Goal: Transaction & Acquisition: Obtain resource

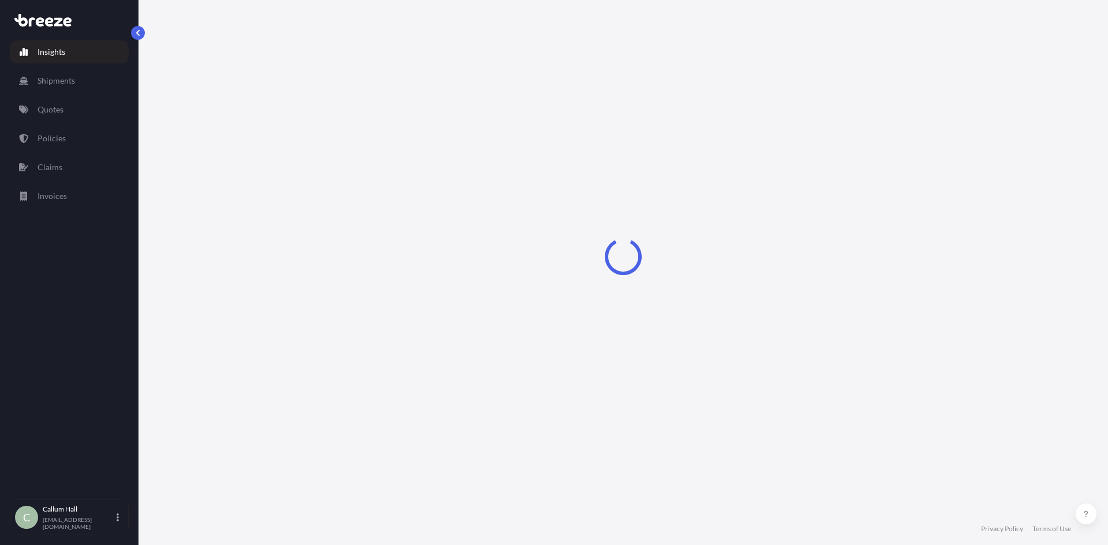
select select "2025"
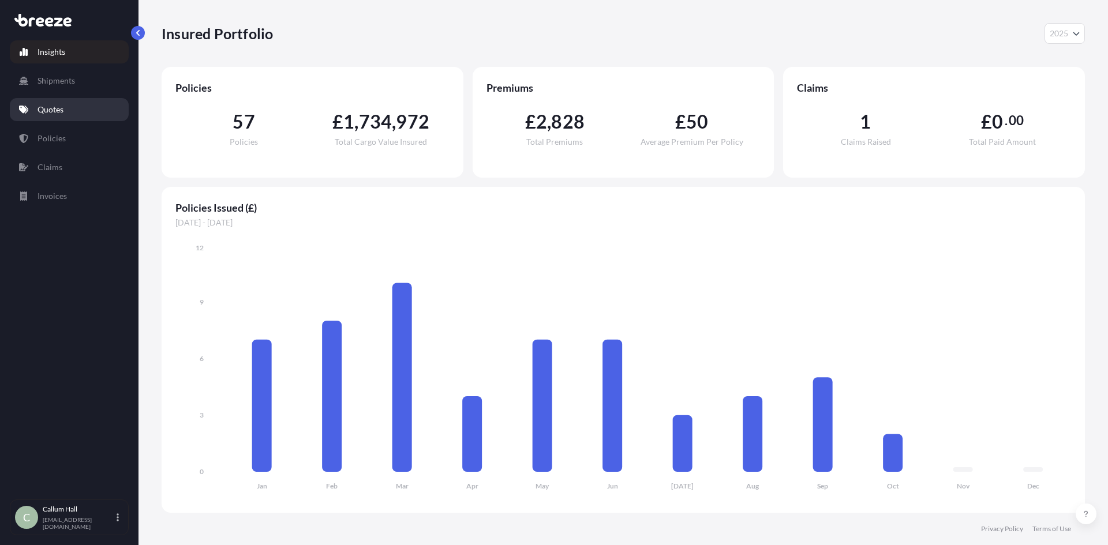
click at [55, 112] on p "Quotes" at bounding box center [51, 110] width 26 height 12
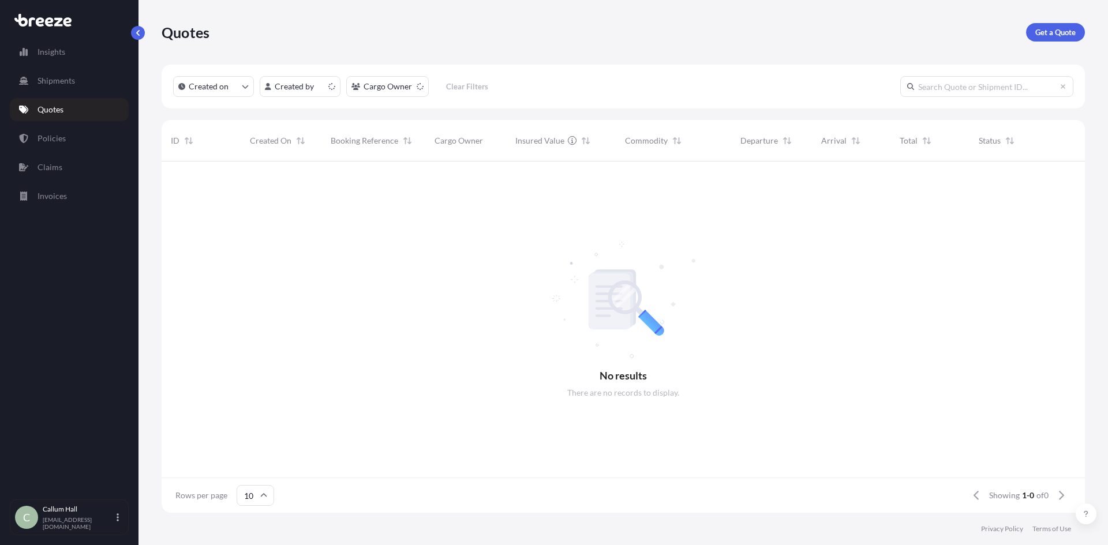
scroll to position [349, 914]
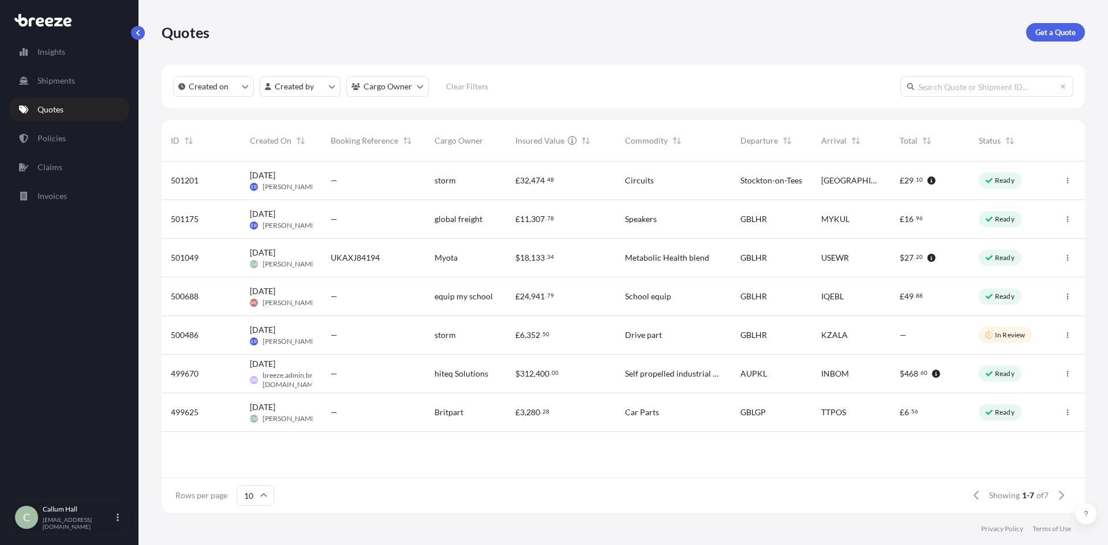
click at [558, 263] on div "$ 18 , 133 . 34" at bounding box center [560, 258] width 91 height 12
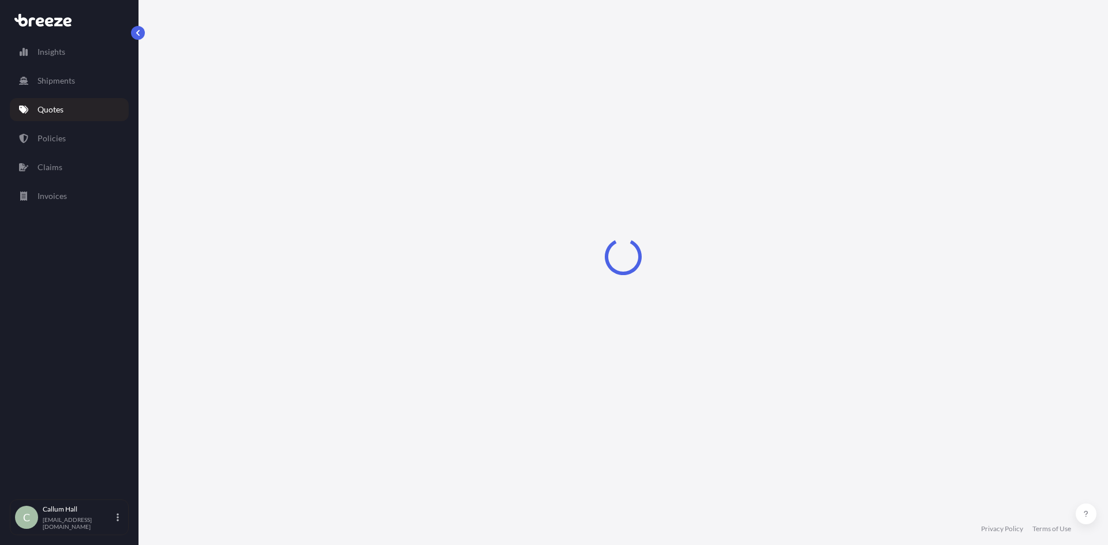
select select "Road"
select select "Air"
select select "Road"
select select "1"
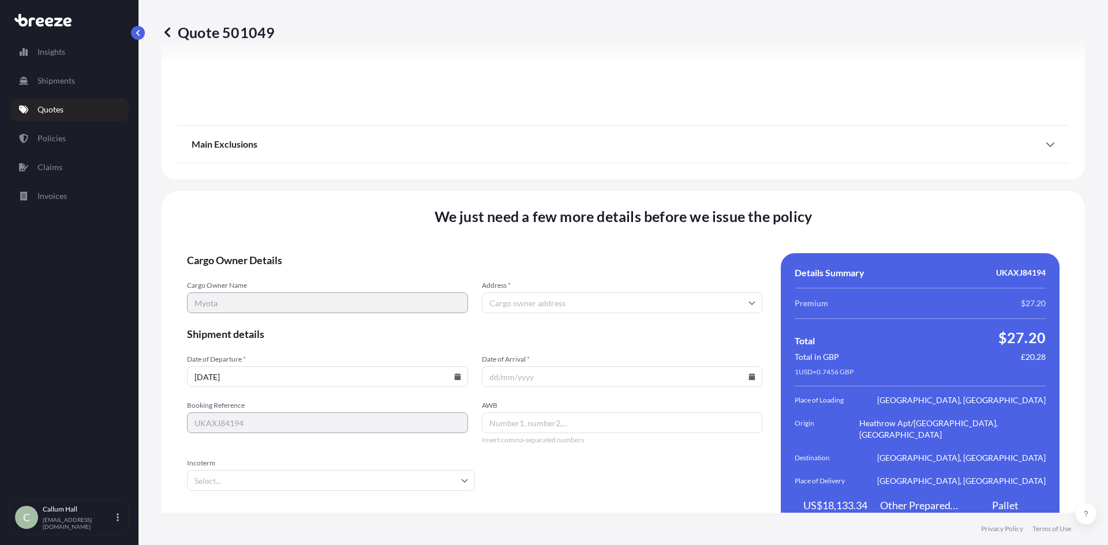
scroll to position [1516, 0]
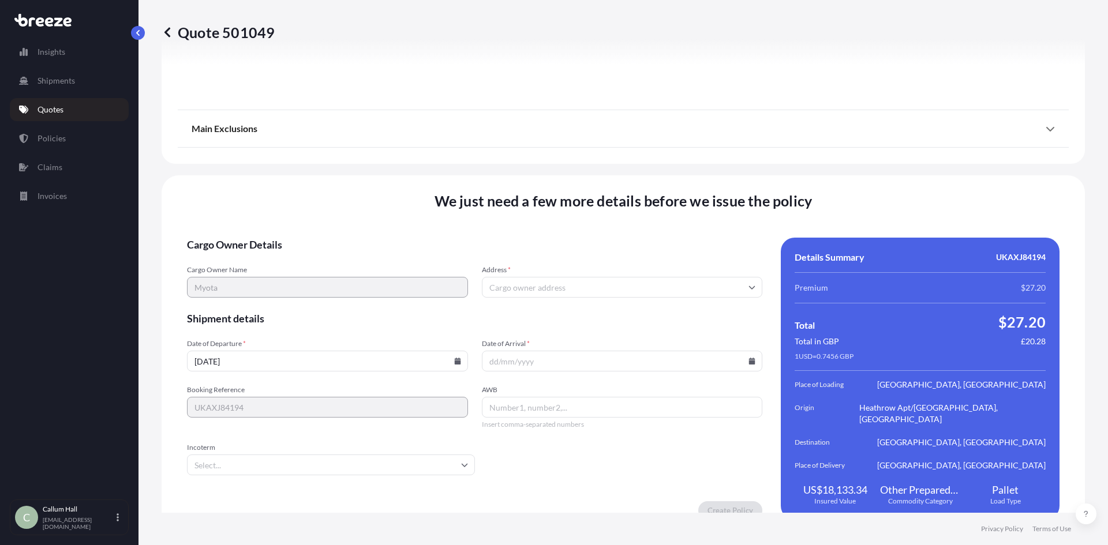
click at [524, 282] on input "Address *" at bounding box center [622, 287] width 281 height 21
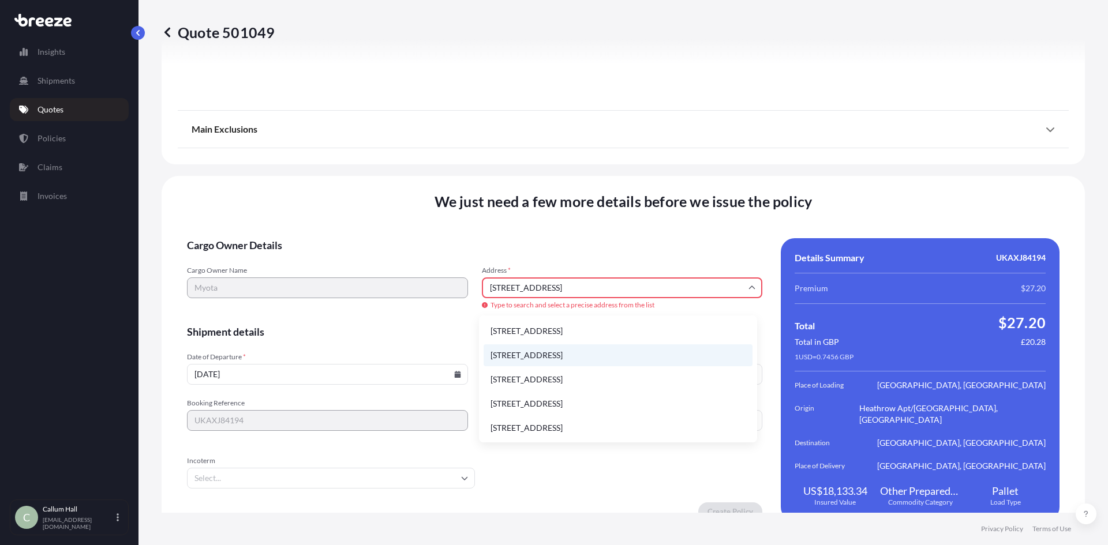
click at [625, 355] on li "[STREET_ADDRESS]" at bounding box center [617, 355] width 269 height 22
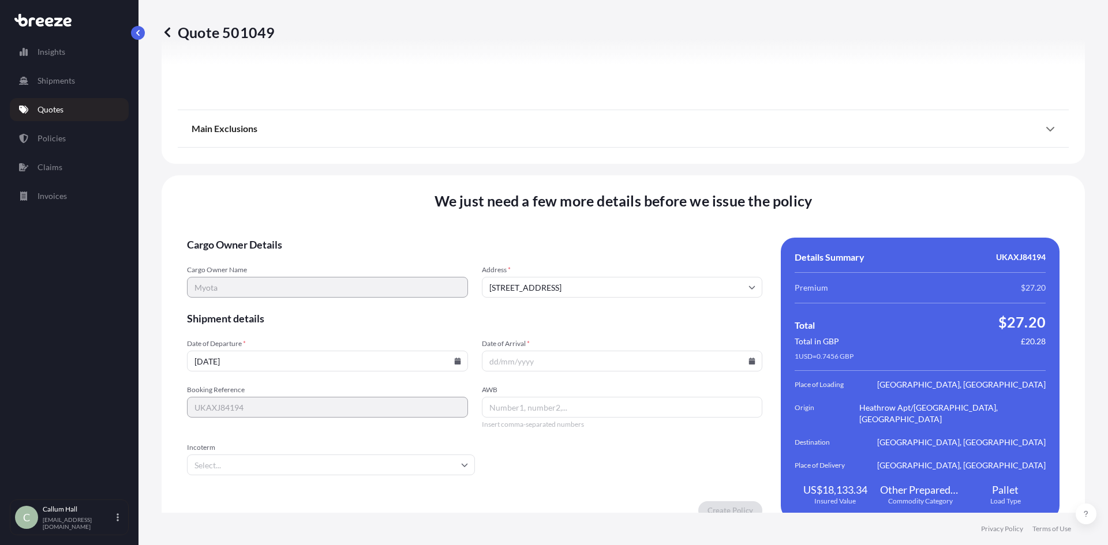
type input "[STREET_ADDRESS]"
click at [457, 358] on icon at bounding box center [457, 361] width 6 height 7
click at [241, 248] on button "13" at bounding box center [245, 243] width 18 height 18
type input "[DATE]"
click at [749, 358] on icon at bounding box center [752, 361] width 6 height 7
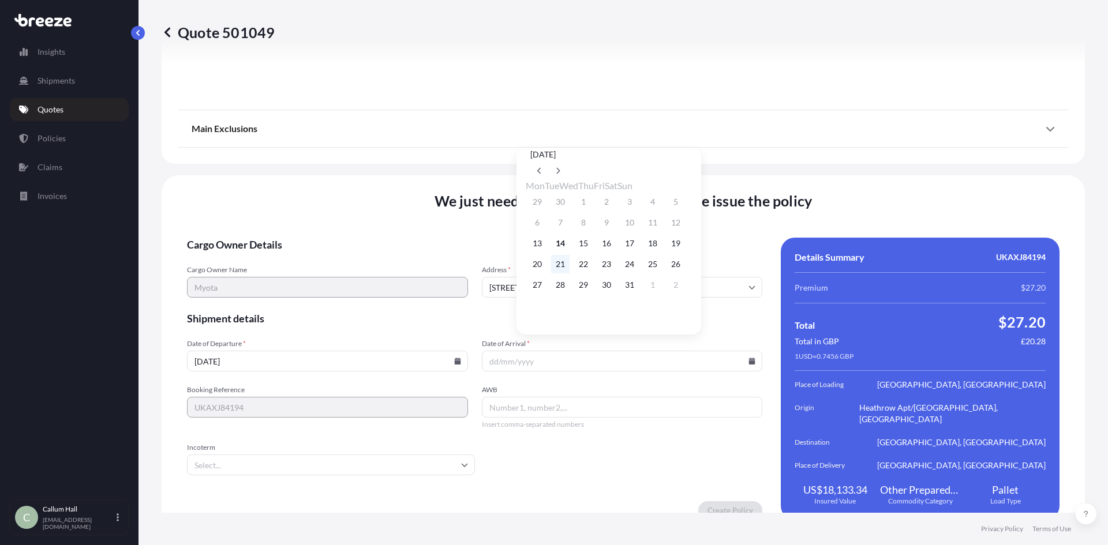
click at [556, 270] on button "21" at bounding box center [560, 264] width 18 height 18
type input "[DATE]"
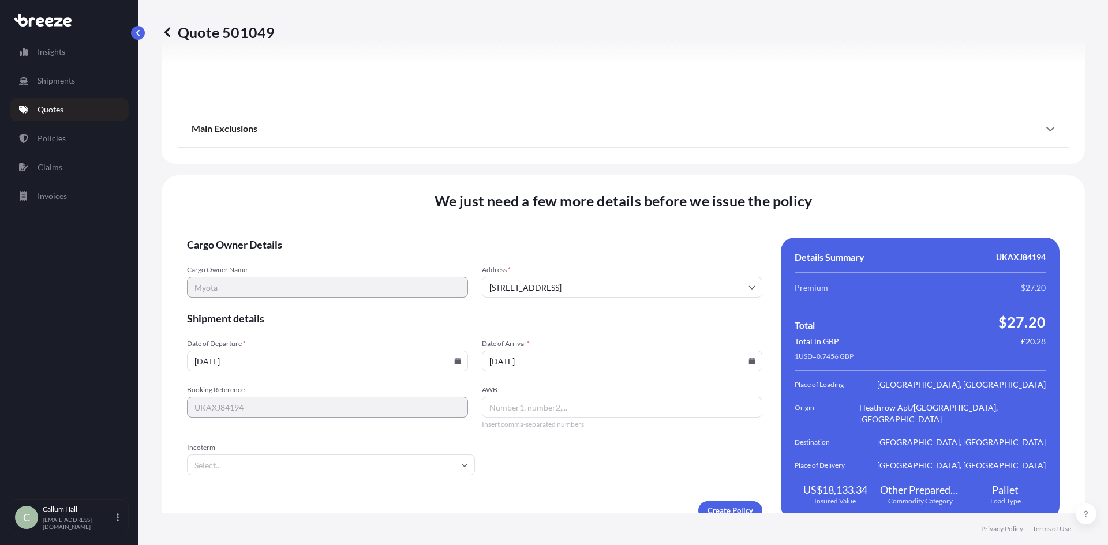
click at [518, 398] on input "AWB" at bounding box center [622, 407] width 281 height 21
type input "01670948662"
click at [323, 455] on input "Incoterm" at bounding box center [331, 465] width 288 height 21
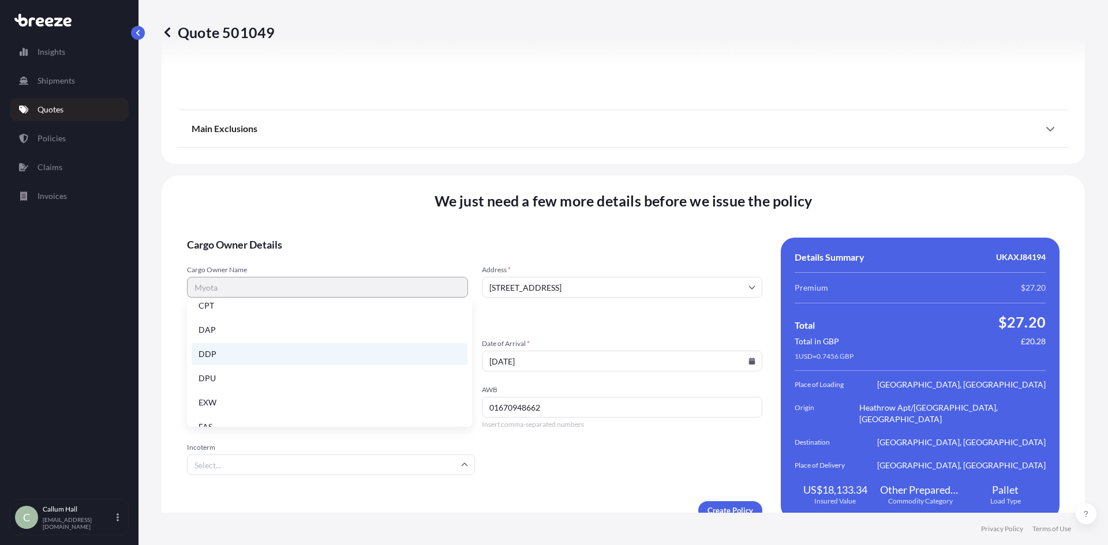
scroll to position [83, 0]
click at [233, 348] on li "DDP" at bounding box center [330, 354] width 276 height 22
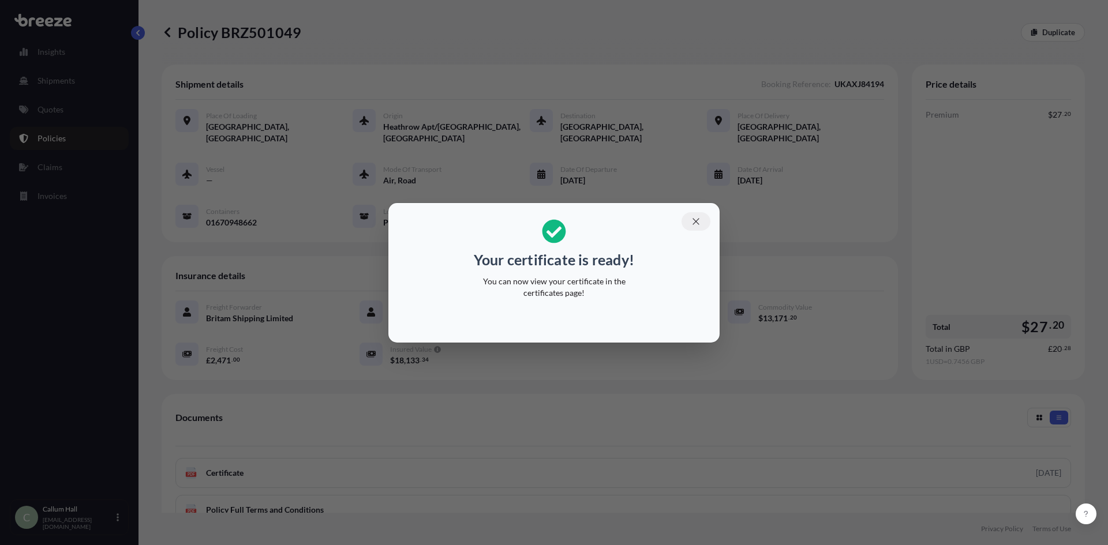
click at [694, 223] on icon "button" at bounding box center [695, 221] width 6 height 6
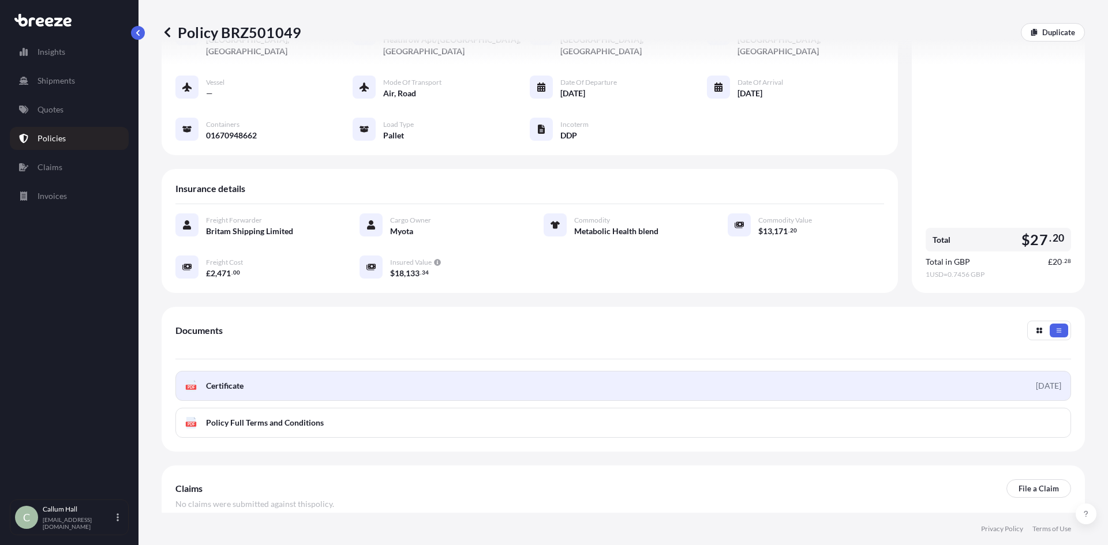
scroll to position [88, 0]
click at [533, 382] on link "PDF Certificate [DATE]" at bounding box center [622, 385] width 895 height 30
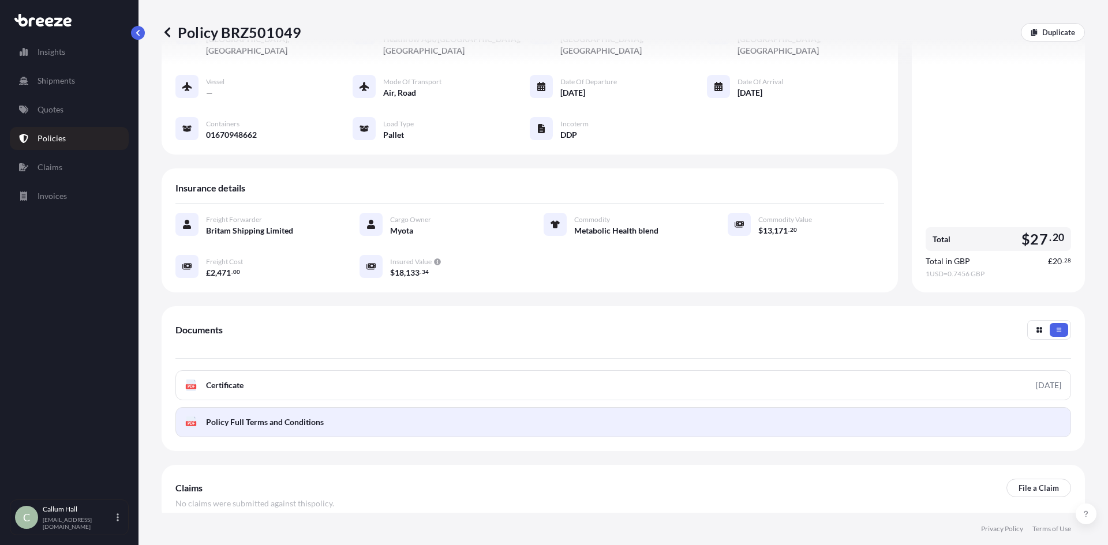
click at [410, 415] on link "PDF Policy Full Terms and Conditions" at bounding box center [622, 422] width 895 height 30
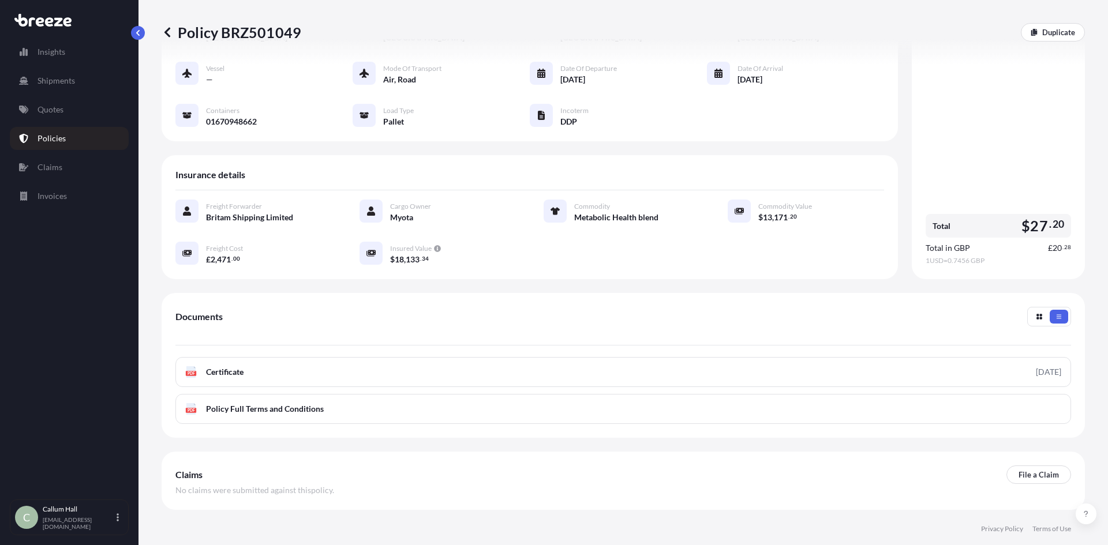
scroll to position [102, 0]
